Goal: Find specific page/section: Find specific page/section

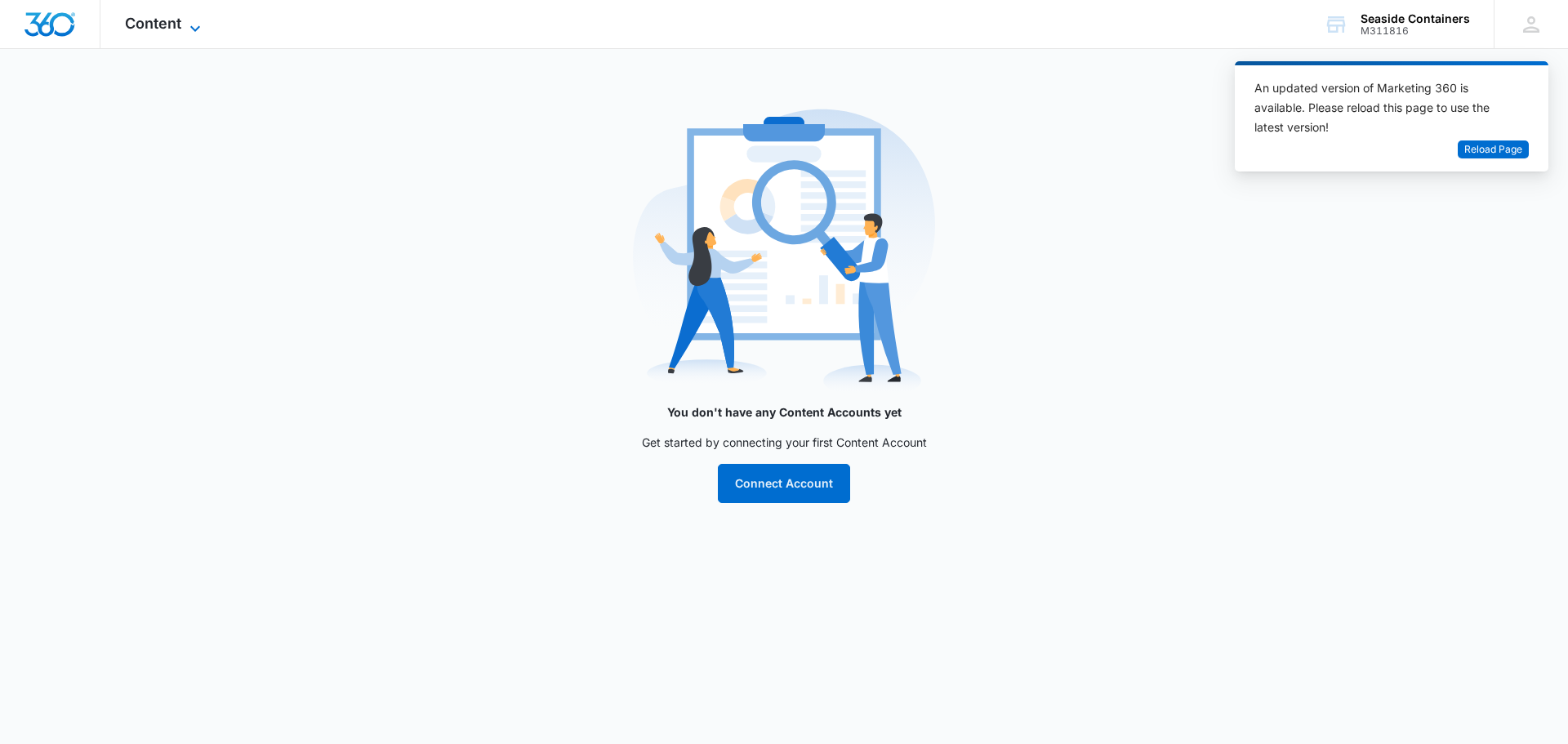
click at [150, 24] on span "Content" at bounding box center [153, 23] width 56 height 18
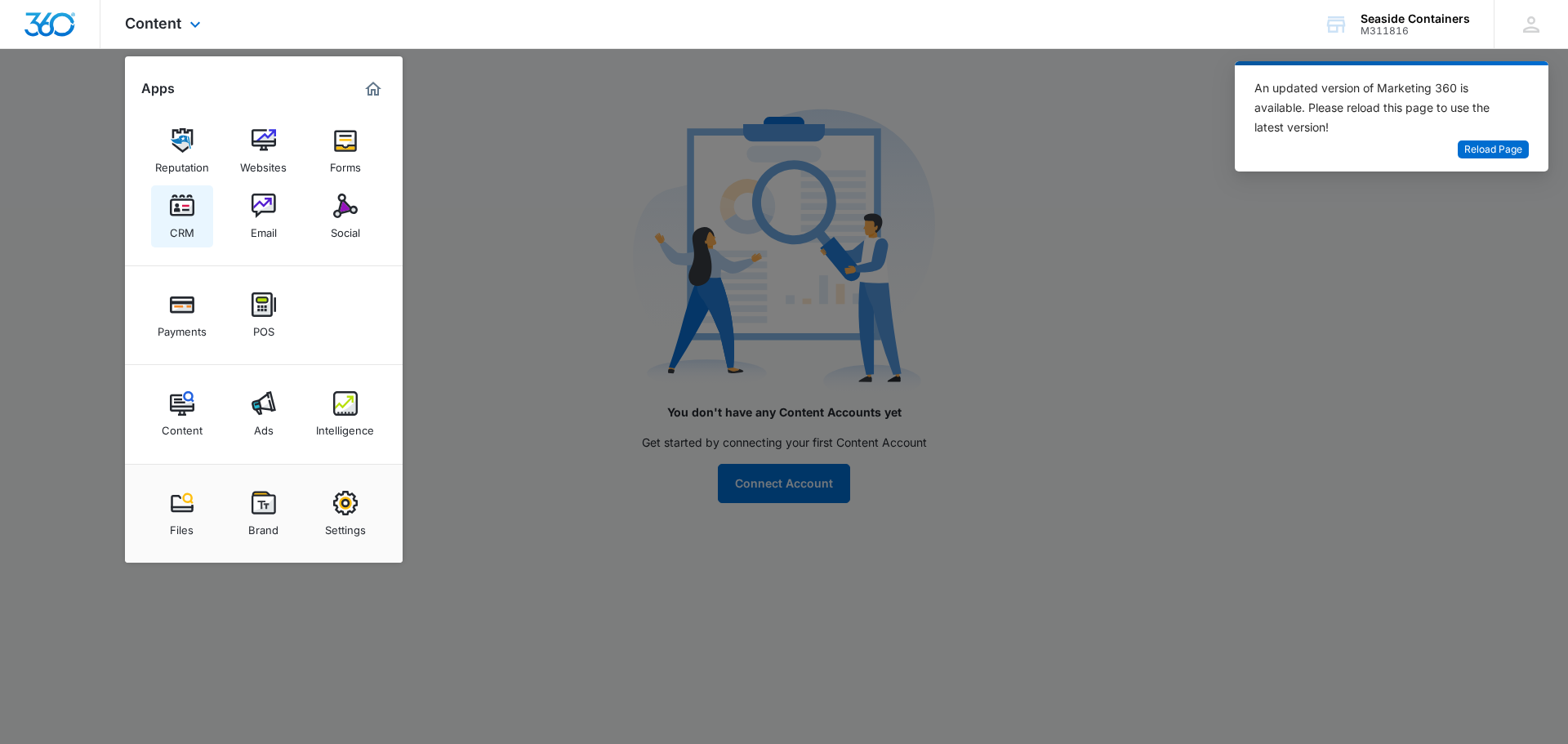
click at [180, 213] on img at bounding box center [182, 206] width 24 height 24
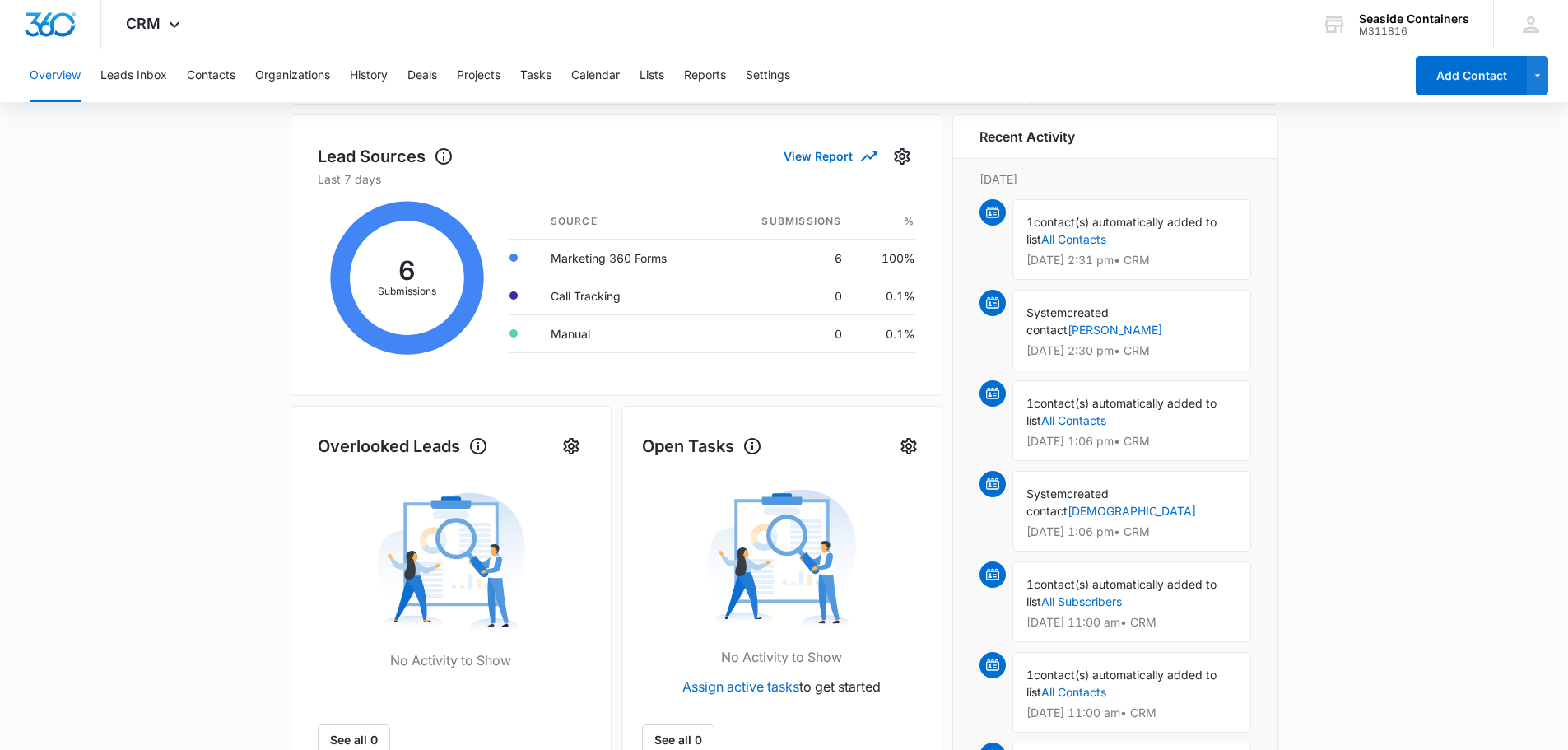
scroll to position [247, 0]
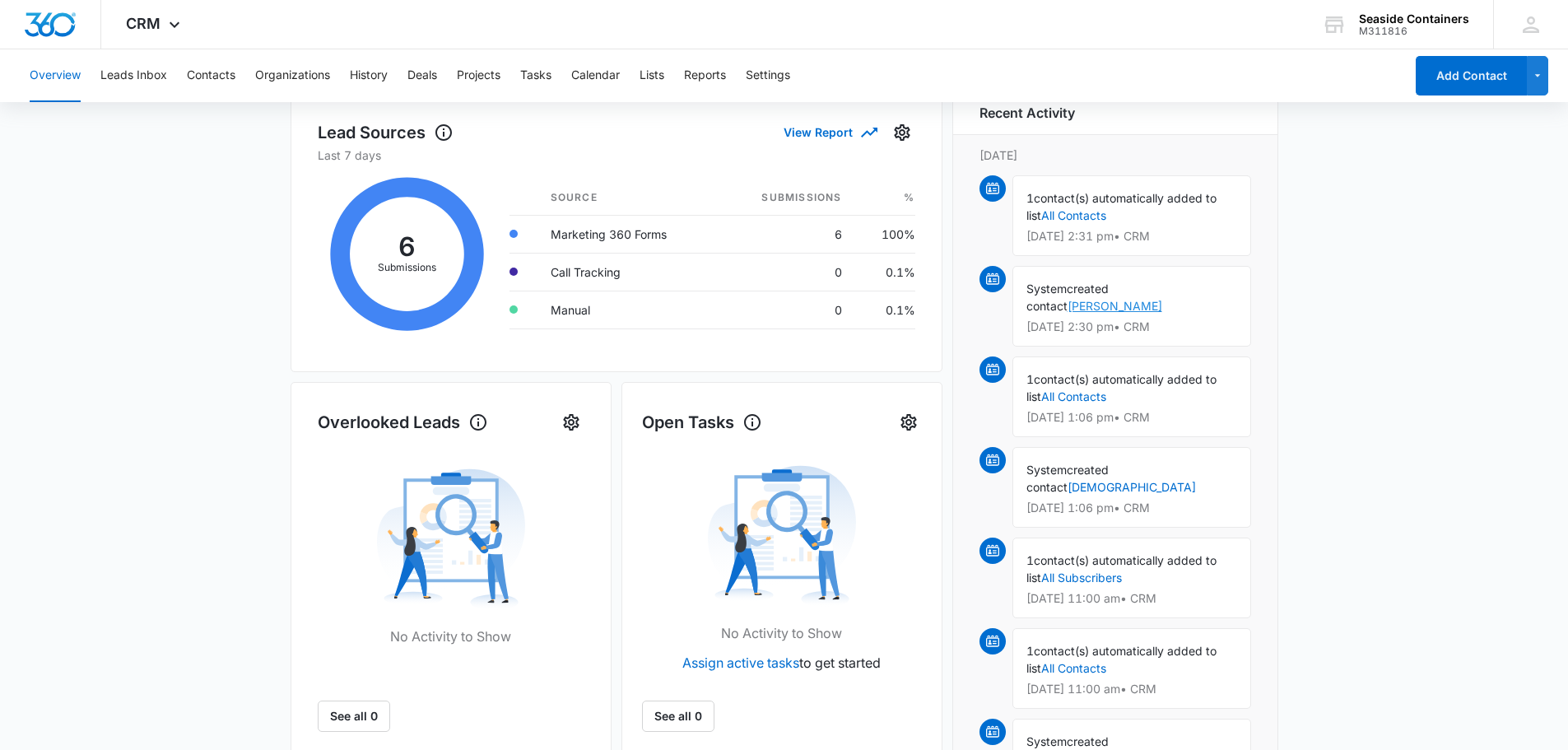
click at [1067, 306] on link "[PERSON_NAME]" at bounding box center [1114, 305] width 94 height 14
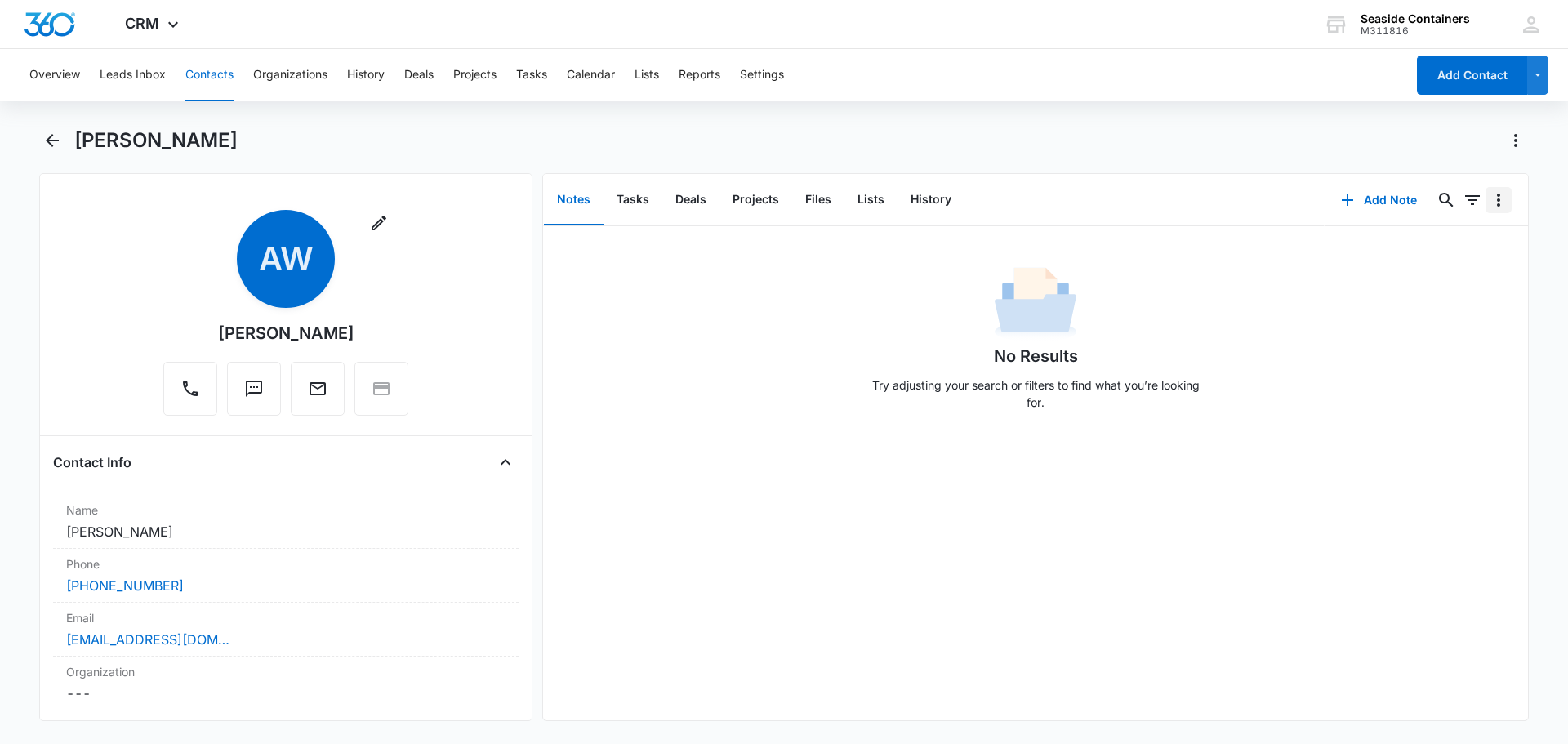
click at [1497, 201] on icon "Overflow Menu" at bounding box center [1499, 200] width 4 height 13
click at [1462, 203] on icon "Filters" at bounding box center [1472, 199] width 19 height 19
